Goal: Task Accomplishment & Management: Manage account settings

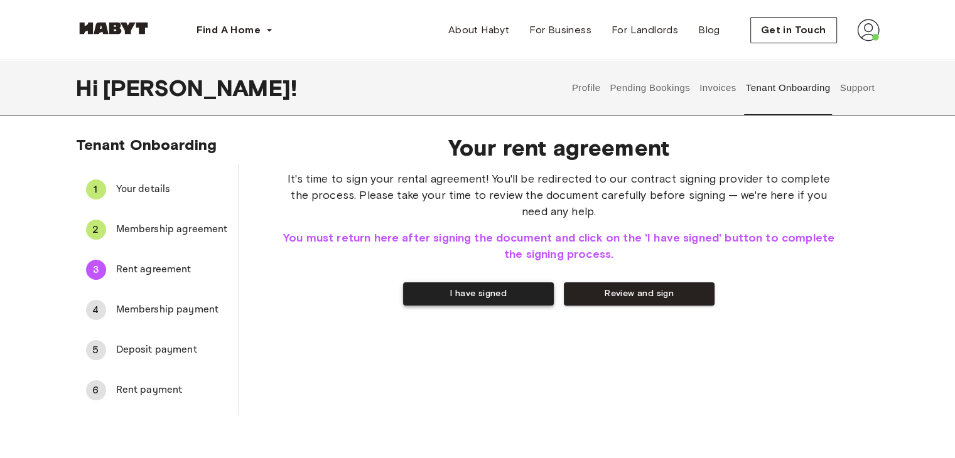
click at [492, 299] on button "I have signed" at bounding box center [478, 293] width 151 height 23
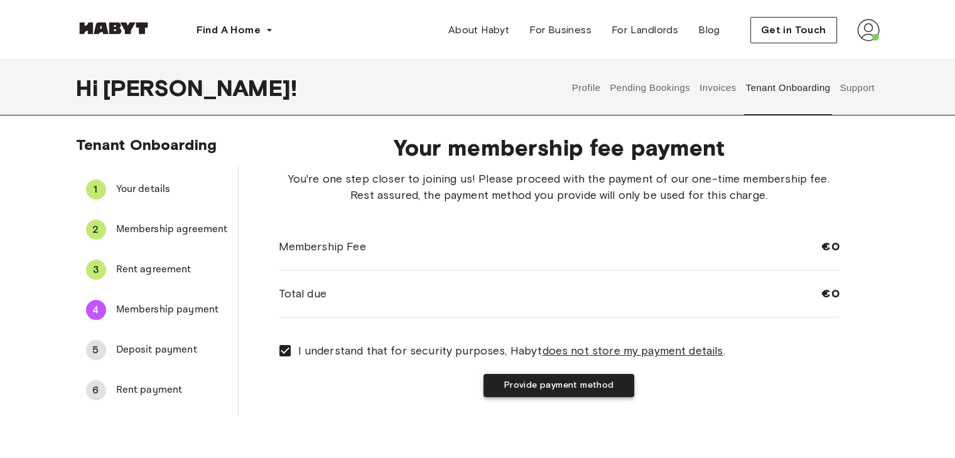
click at [520, 385] on button "Provide payment method" at bounding box center [558, 385] width 151 height 23
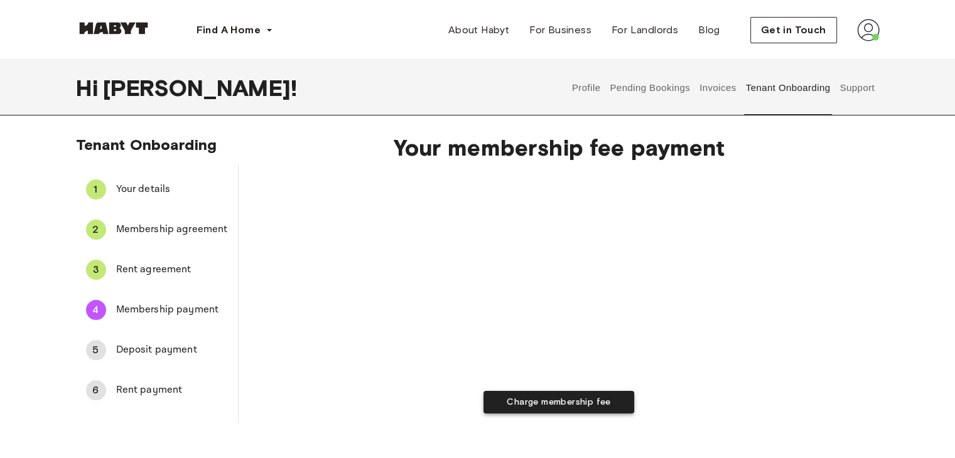
click at [569, 398] on button "Charge membership fee" at bounding box center [558, 402] width 151 height 23
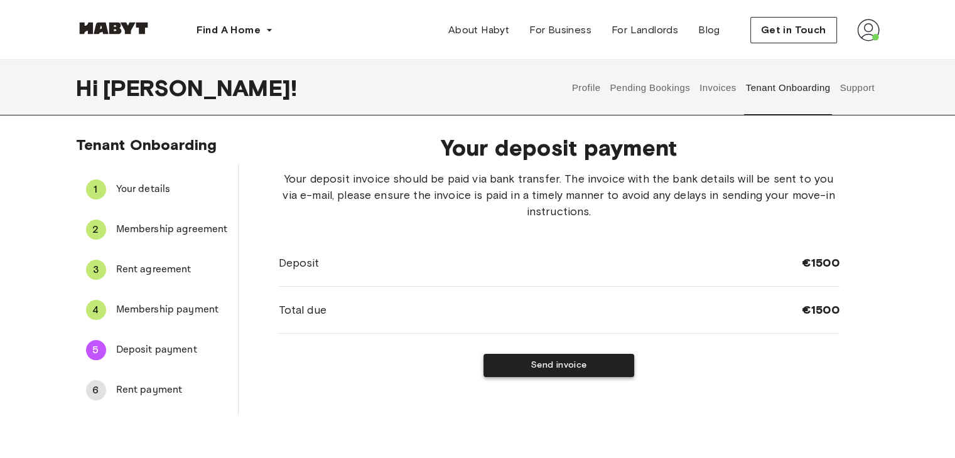
click at [549, 362] on button "Send invoice" at bounding box center [558, 365] width 151 height 23
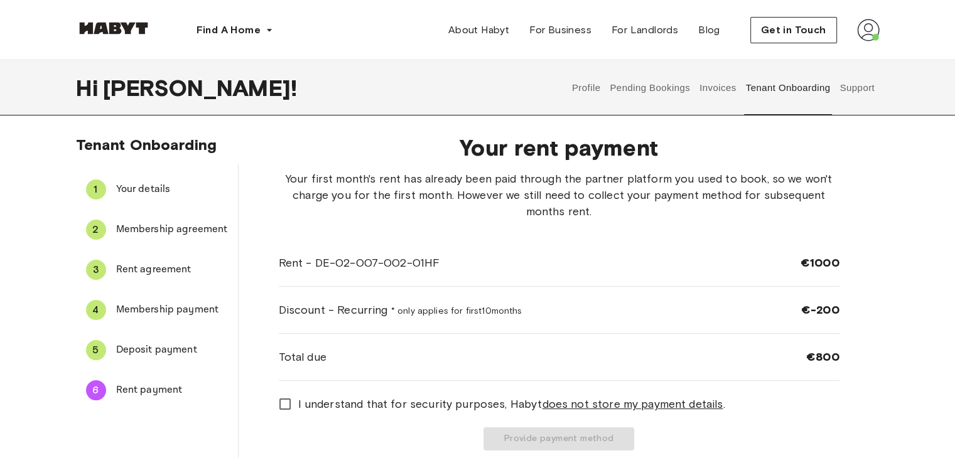
click at [151, 353] on span "Deposit payment" at bounding box center [172, 350] width 112 height 15
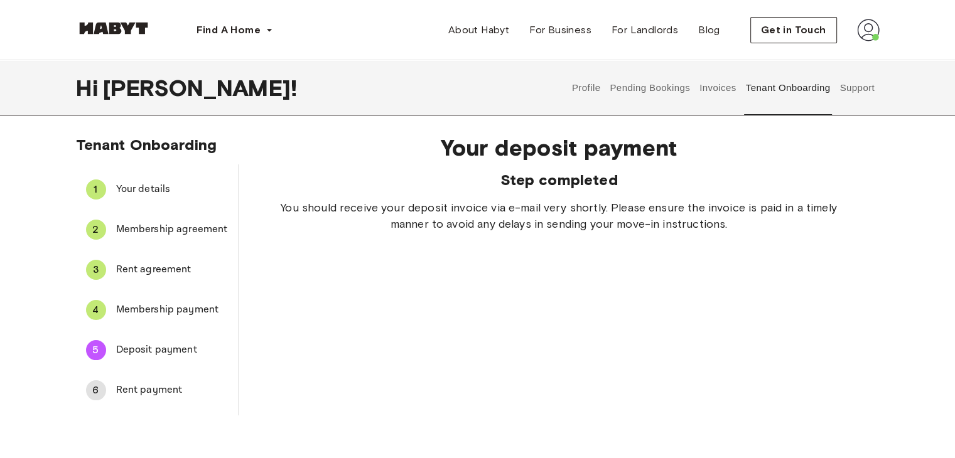
click at [154, 390] on span "Rent payment" at bounding box center [172, 390] width 112 height 15
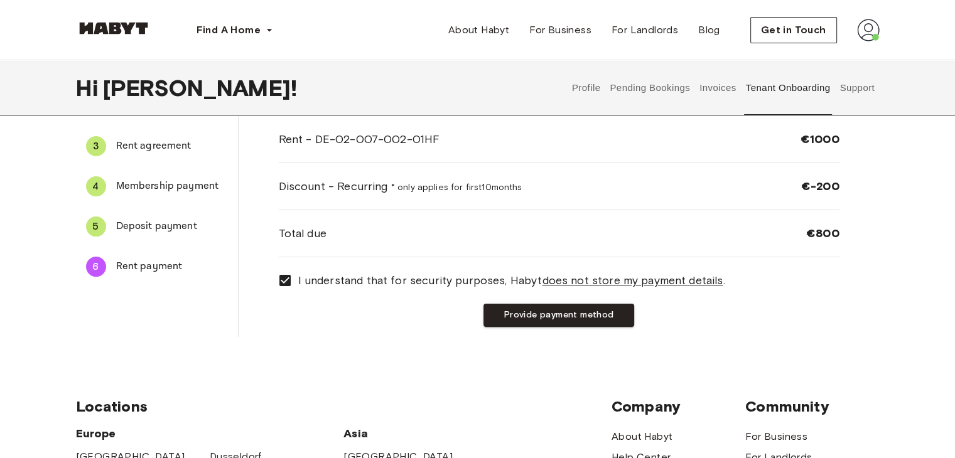
scroll to position [126, 0]
